Goal: Task Accomplishment & Management: Complete application form

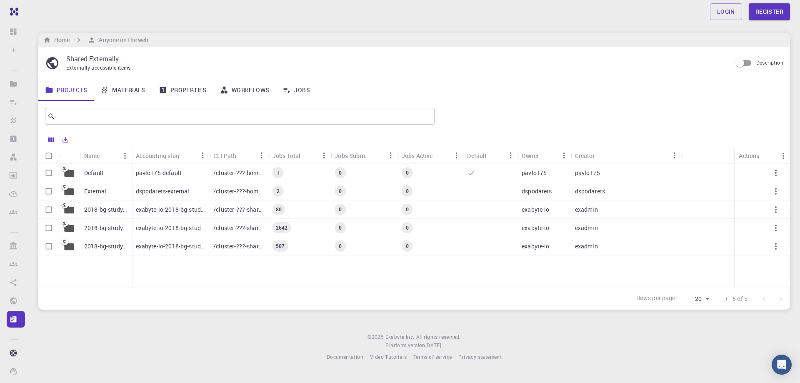
click at [120, 92] on link "Materials" at bounding box center [123, 90] width 58 height 22
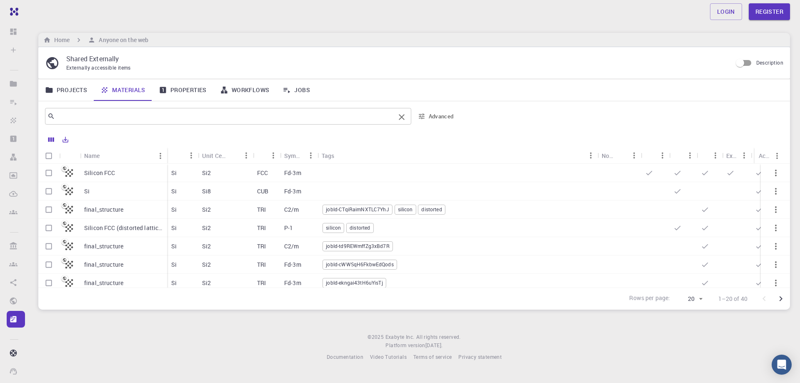
click at [165, 115] on input "text" at bounding box center [225, 116] width 340 height 12
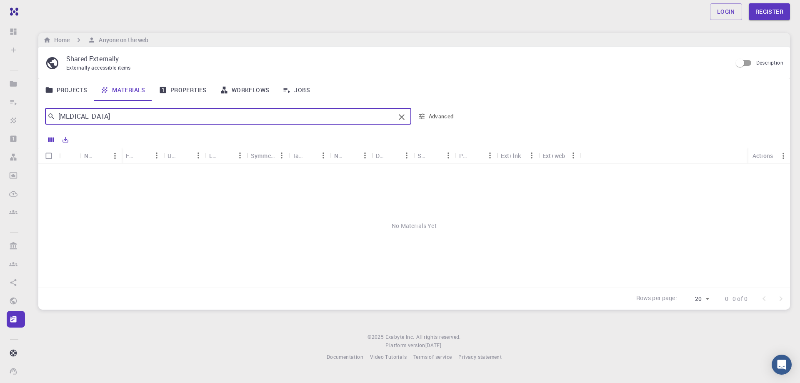
type input "ethanol"
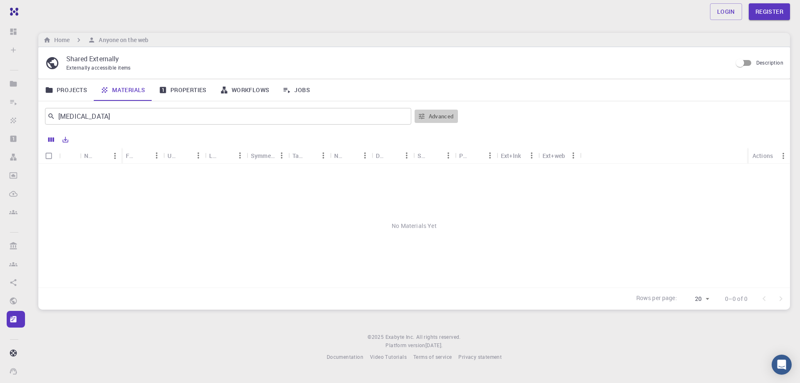
click at [434, 117] on button "Advanced" at bounding box center [435, 116] width 43 height 13
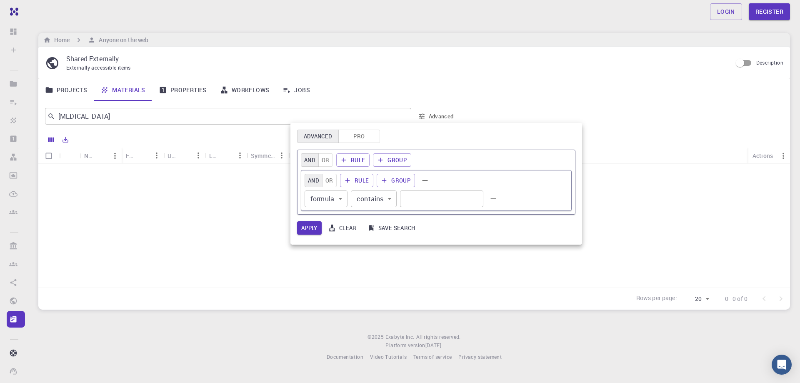
click at [626, 123] on div at bounding box center [400, 191] width 800 height 383
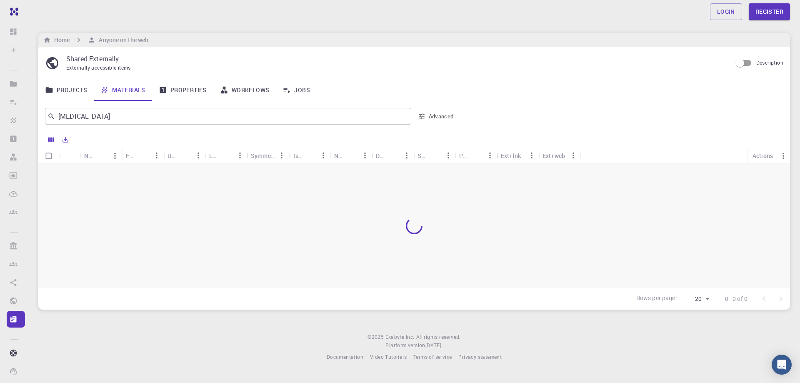
click at [177, 87] on link "Properties" at bounding box center [182, 90] width 61 height 22
click at [66, 92] on link "Projects" at bounding box center [65, 90] width 55 height 22
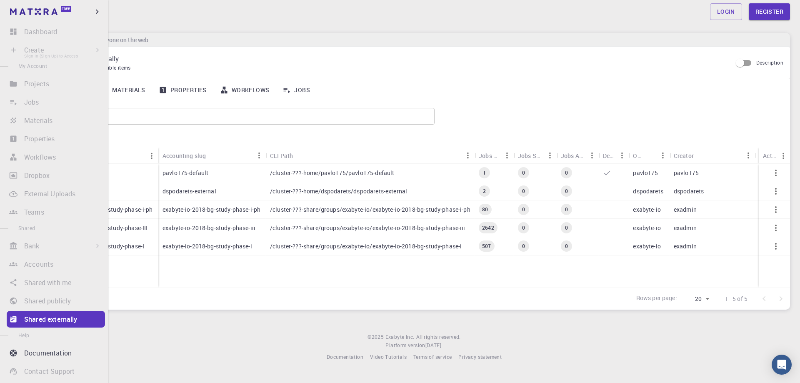
click at [36, 47] on li "Create Sign In (Sign Up) to Access New Job New Material Create Material Upload …" at bounding box center [54, 50] width 108 height 17
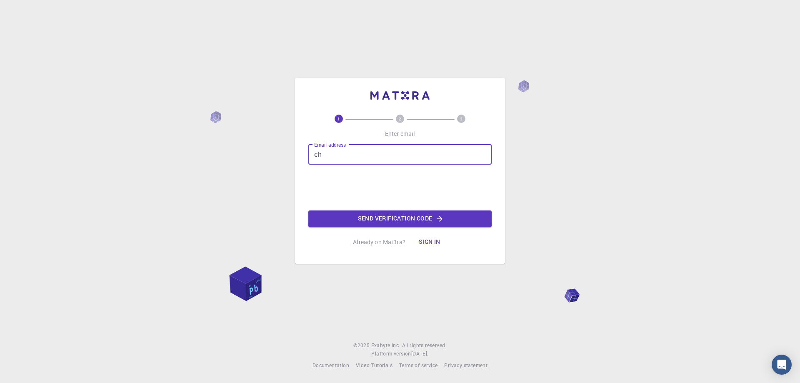
type input "c"
type input "[EMAIL_ADDRESS][DOMAIN_NAME]"
click at [396, 223] on button "Send verification code" at bounding box center [399, 218] width 183 height 17
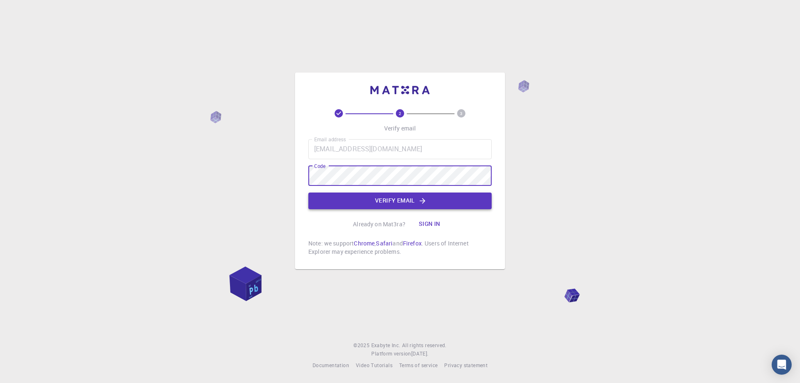
click at [386, 204] on button "Verify email" at bounding box center [399, 200] width 183 height 17
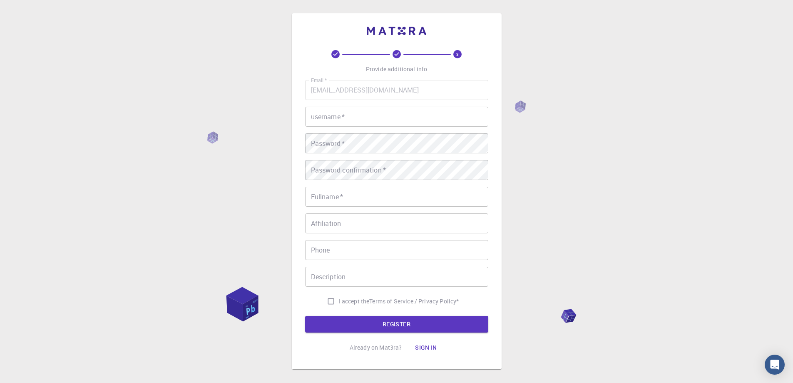
click at [322, 117] on input "username   *" at bounding box center [396, 117] width 183 height 20
type input "Efthimis"
click at [217, 133] on div "3 Provide additional info Email   * [EMAIL_ADDRESS][DOMAIN_NAME] Email   * user…" at bounding box center [396, 212] width 793 height 424
click at [346, 166] on div "Password confirmation   * Password confirmation   *" at bounding box center [396, 170] width 183 height 20
click at [347, 200] on input "Fullname   *" at bounding box center [396, 197] width 183 height 20
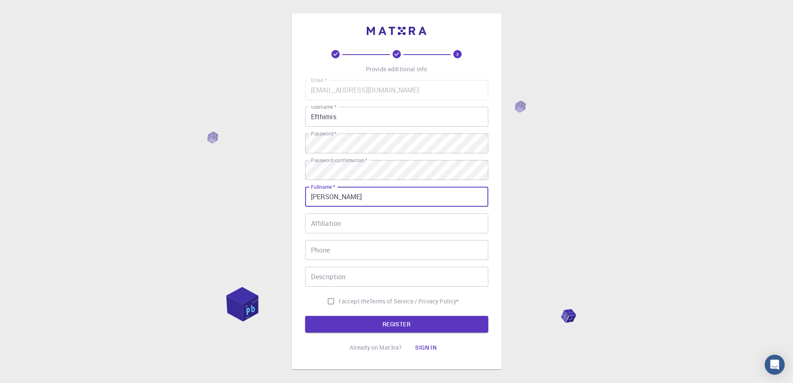
type input "[PERSON_NAME]"
click at [340, 222] on input "Affiliation" at bounding box center [396, 223] width 183 height 20
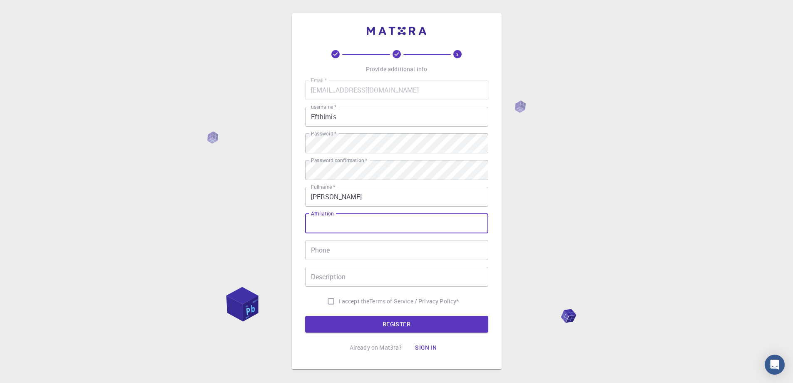
click at [348, 254] on input "Phone" at bounding box center [396, 250] width 183 height 20
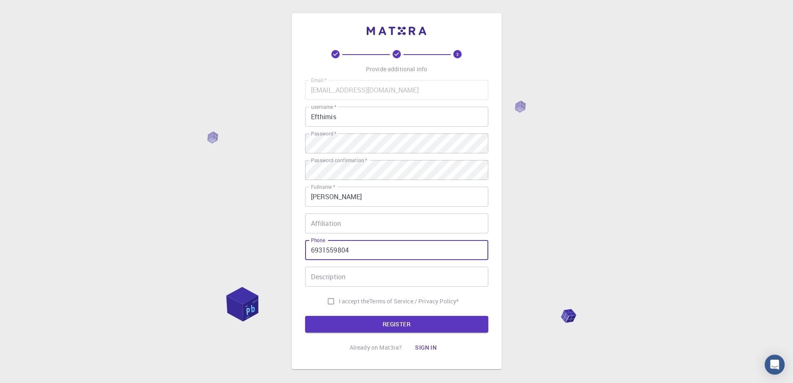
type input "6931559804"
click at [346, 279] on input "Description" at bounding box center [396, 277] width 183 height 20
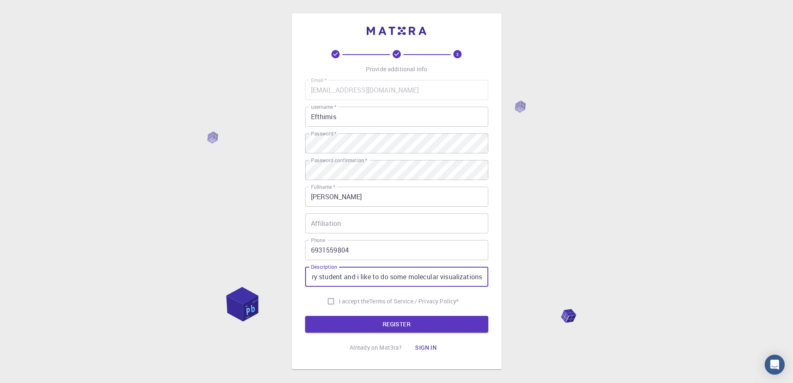
scroll to position [0, 47]
type input "i am a chemistry student and i like to do some molecular visualizations"
click at [327, 300] on input "I accept the Terms of Service / Privacy Policy *" at bounding box center [331, 301] width 16 height 16
checkbox input "true"
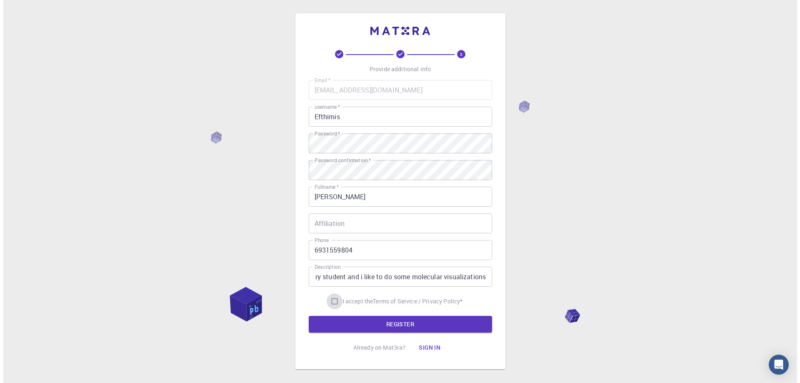
scroll to position [0, 0]
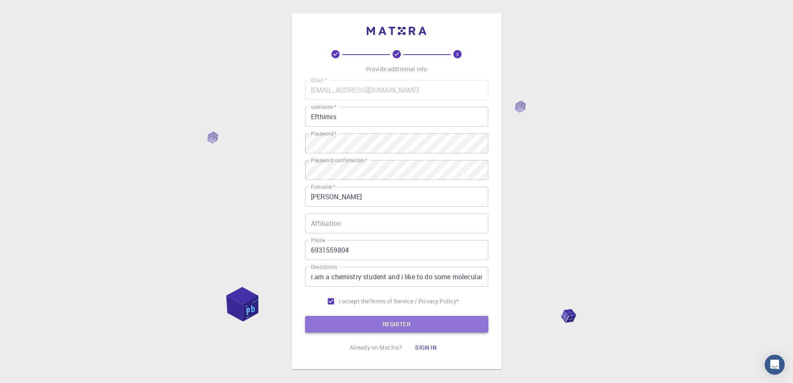
click at [375, 324] on button "REGISTER" at bounding box center [396, 324] width 183 height 17
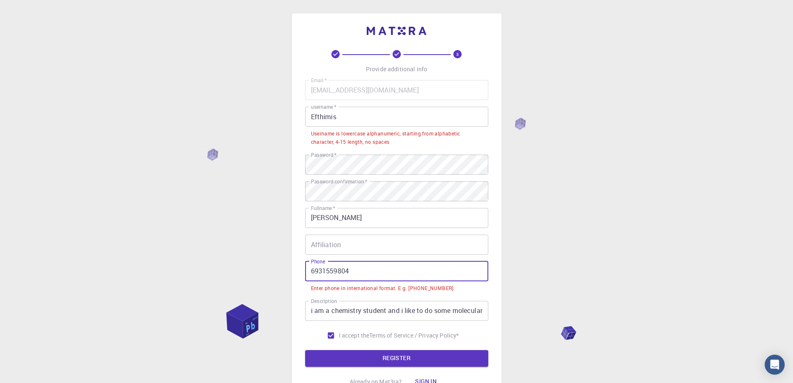
click at [307, 274] on input "6931559804" at bounding box center [396, 271] width 183 height 20
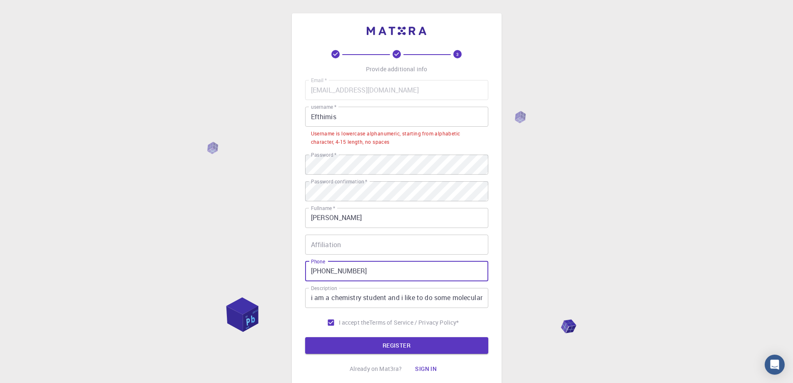
type input "[PHONE_NUMBER]"
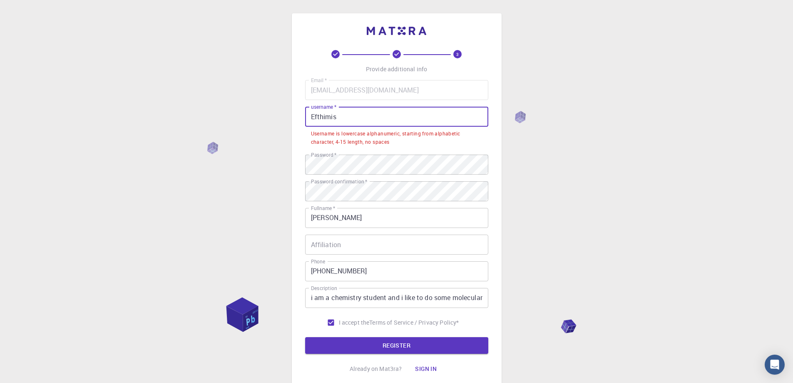
click at [346, 118] on input "Efthimis" at bounding box center [396, 117] width 183 height 20
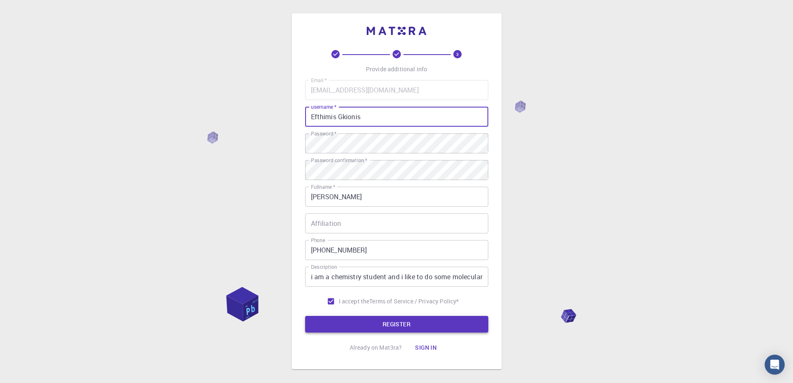
type input "Efthimis Gkionis"
click at [404, 329] on button "REGISTER" at bounding box center [396, 324] width 183 height 17
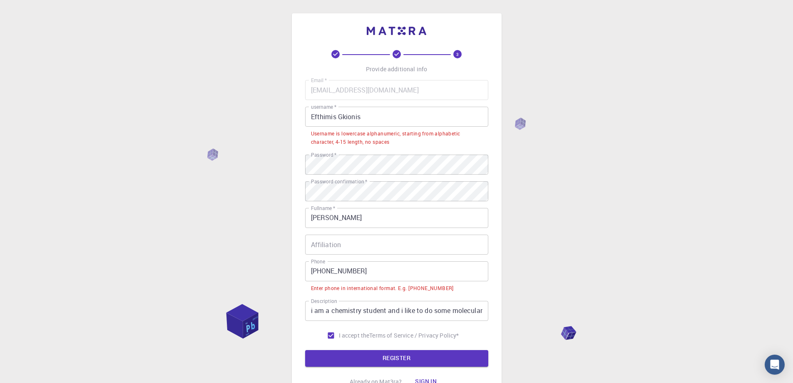
click at [325, 272] on input "[PHONE_NUMBER]" at bounding box center [396, 271] width 183 height 20
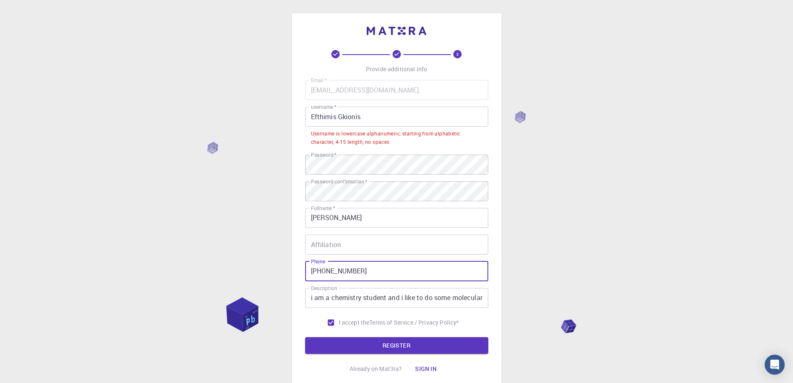
type input "[PHONE_NUMBER]"
click at [338, 115] on input "Efthimis Gkionis" at bounding box center [396, 117] width 183 height 20
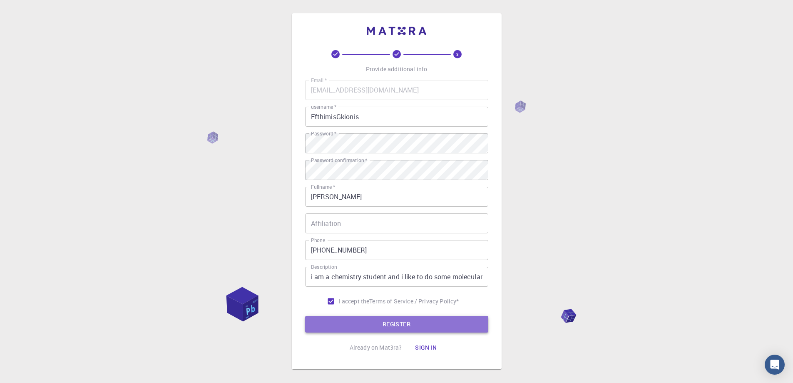
click at [412, 319] on button "REGISTER" at bounding box center [396, 324] width 183 height 17
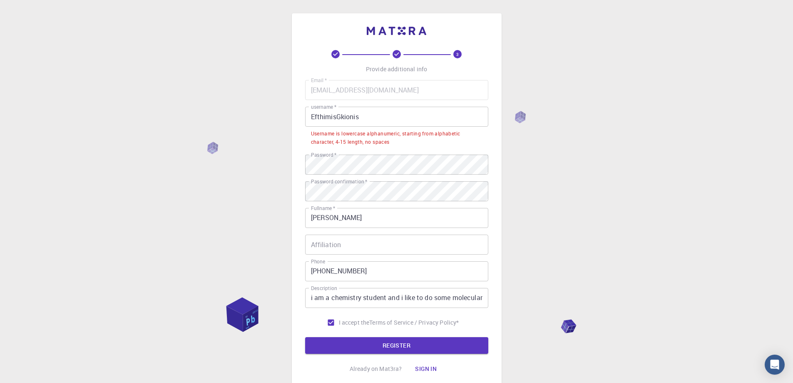
click at [314, 118] on input "EfthimisGkionis" at bounding box center [396, 117] width 183 height 20
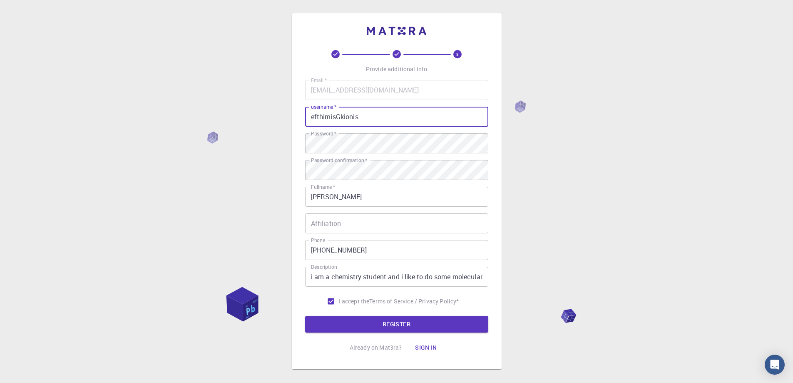
click at [339, 116] on input "efthimisGkionis" at bounding box center [396, 117] width 183 height 20
type input "efthimisgkionis"
click at [421, 323] on button "REGISTER" at bounding box center [396, 324] width 183 height 17
click at [377, 319] on button "REGISTER" at bounding box center [396, 324] width 183 height 17
